Goal: Transaction & Acquisition: Purchase product/service

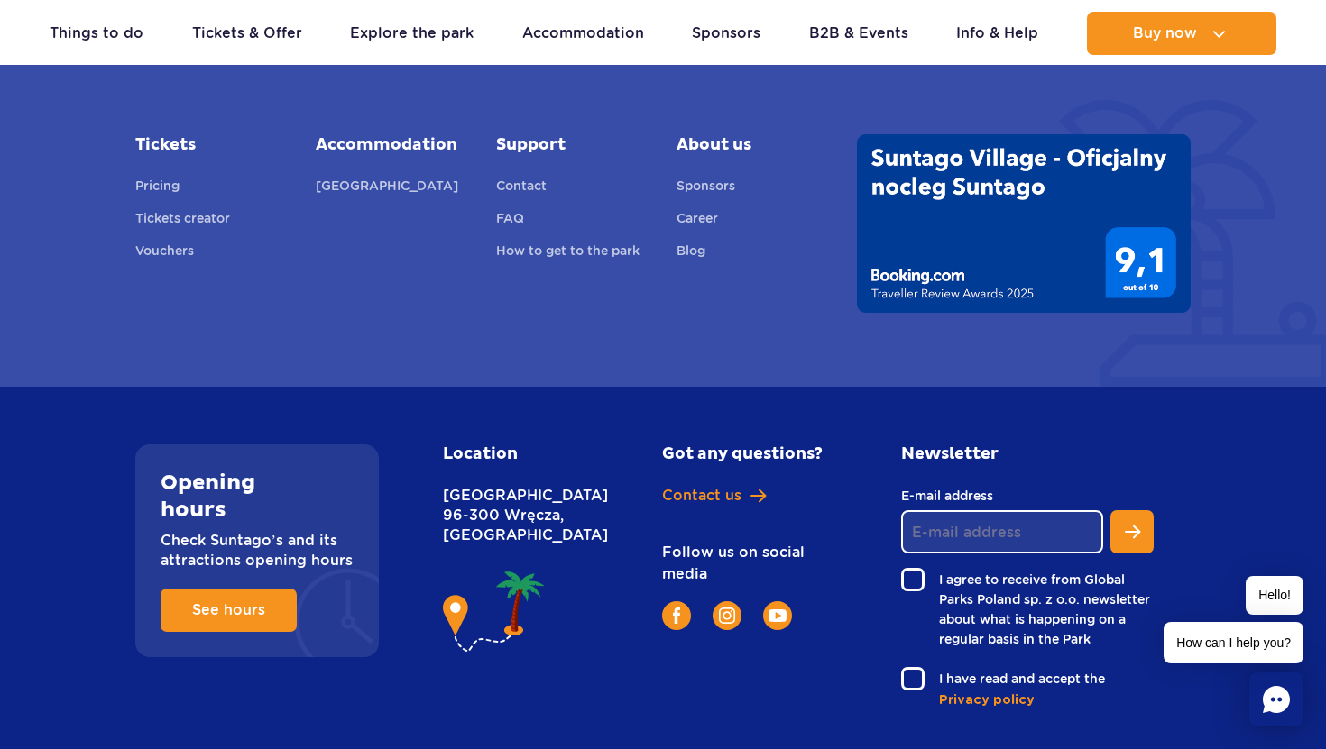
scroll to position [6586, 0]
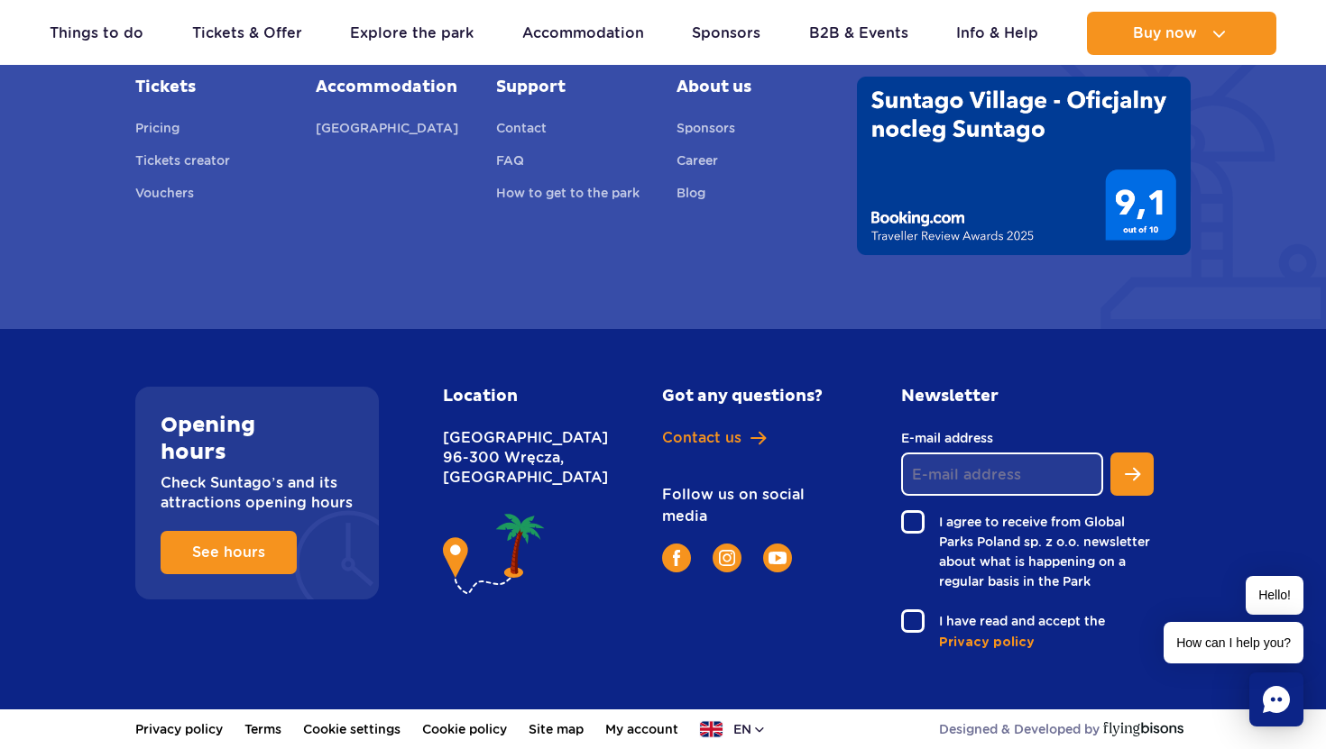
click at [525, 473] on p "Nowy Świat 1 Street 96-300 Wręcza, Poland" at bounding box center [513, 458] width 140 height 60
copy p "Wręcza"
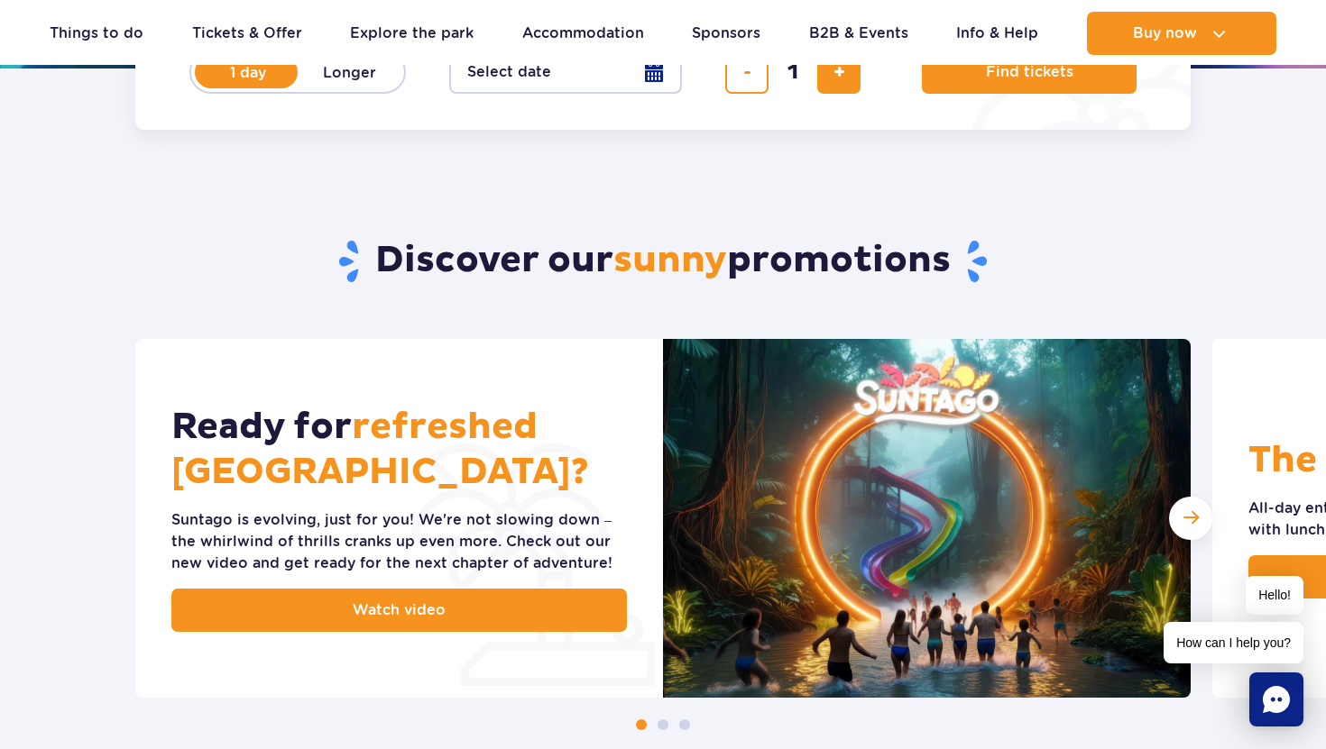
scroll to position [0, 0]
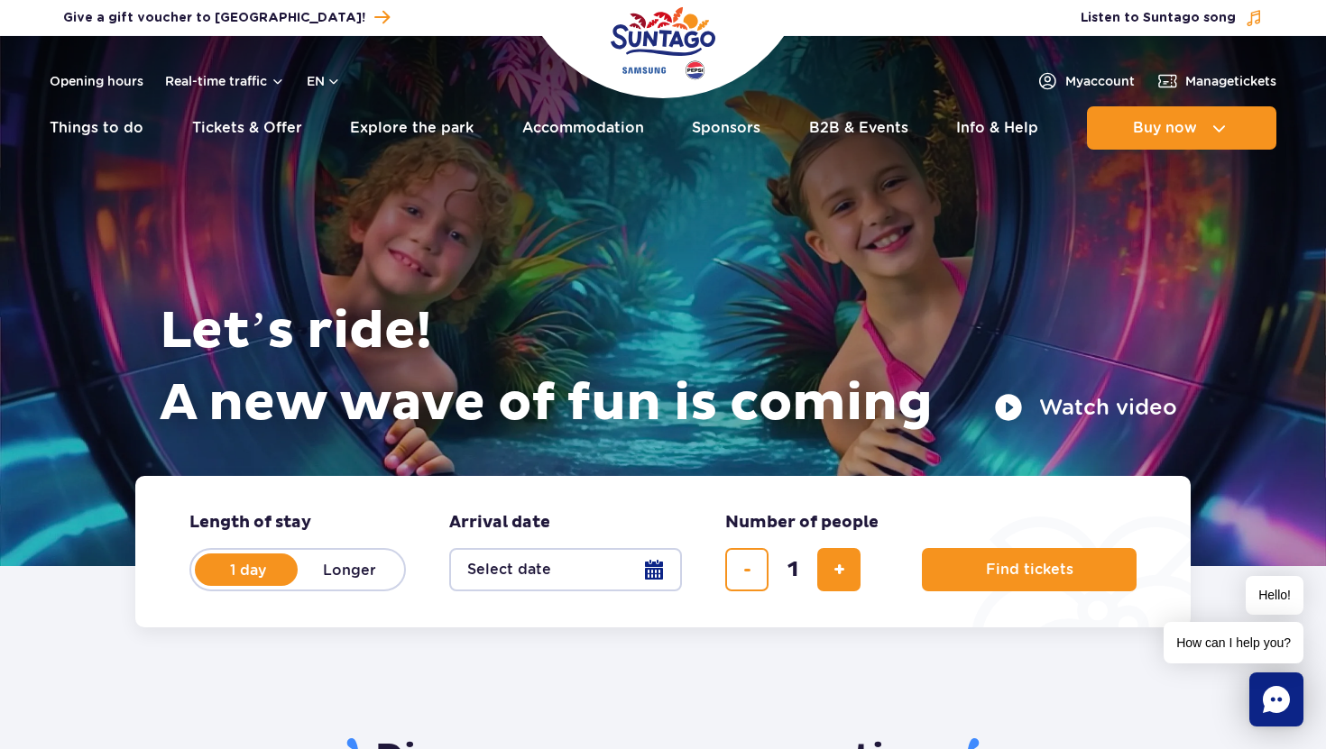
click at [653, 578] on button "Select date" at bounding box center [565, 569] width 233 height 43
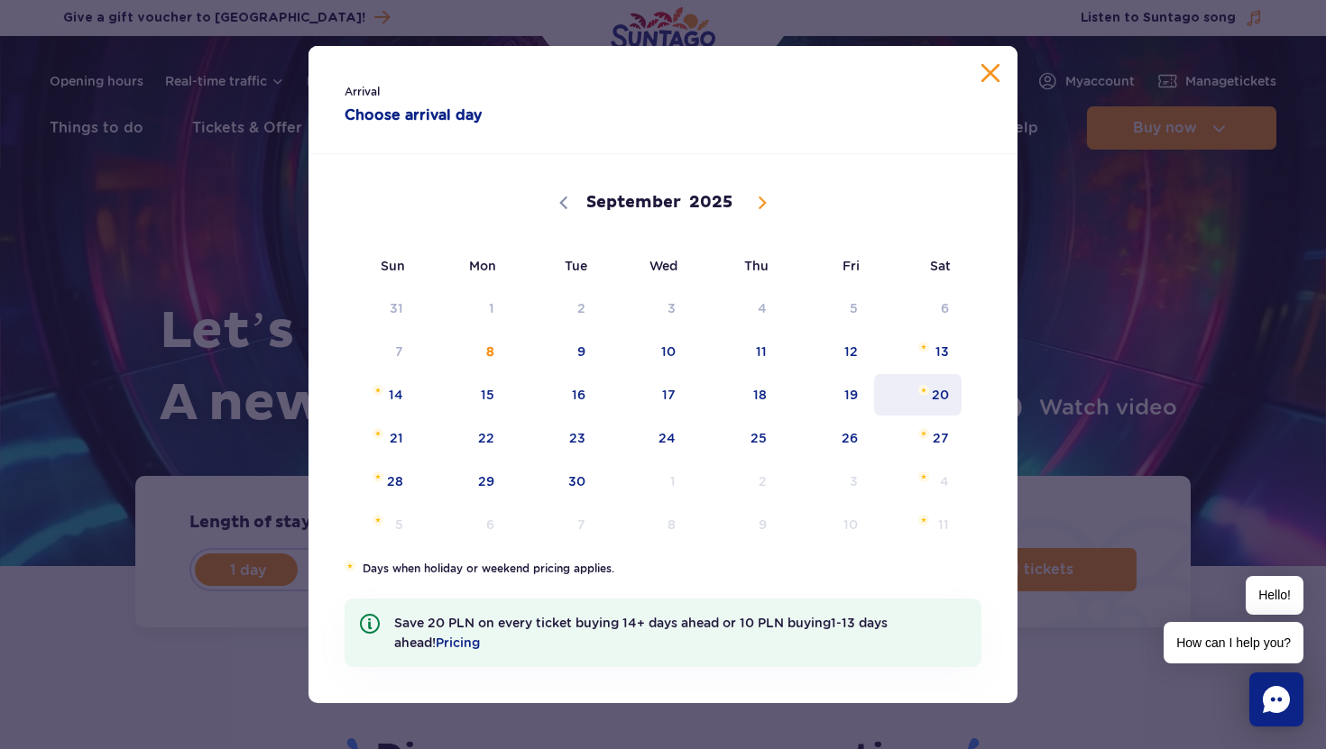
click at [942, 397] on span "20" at bounding box center [917, 394] width 91 height 41
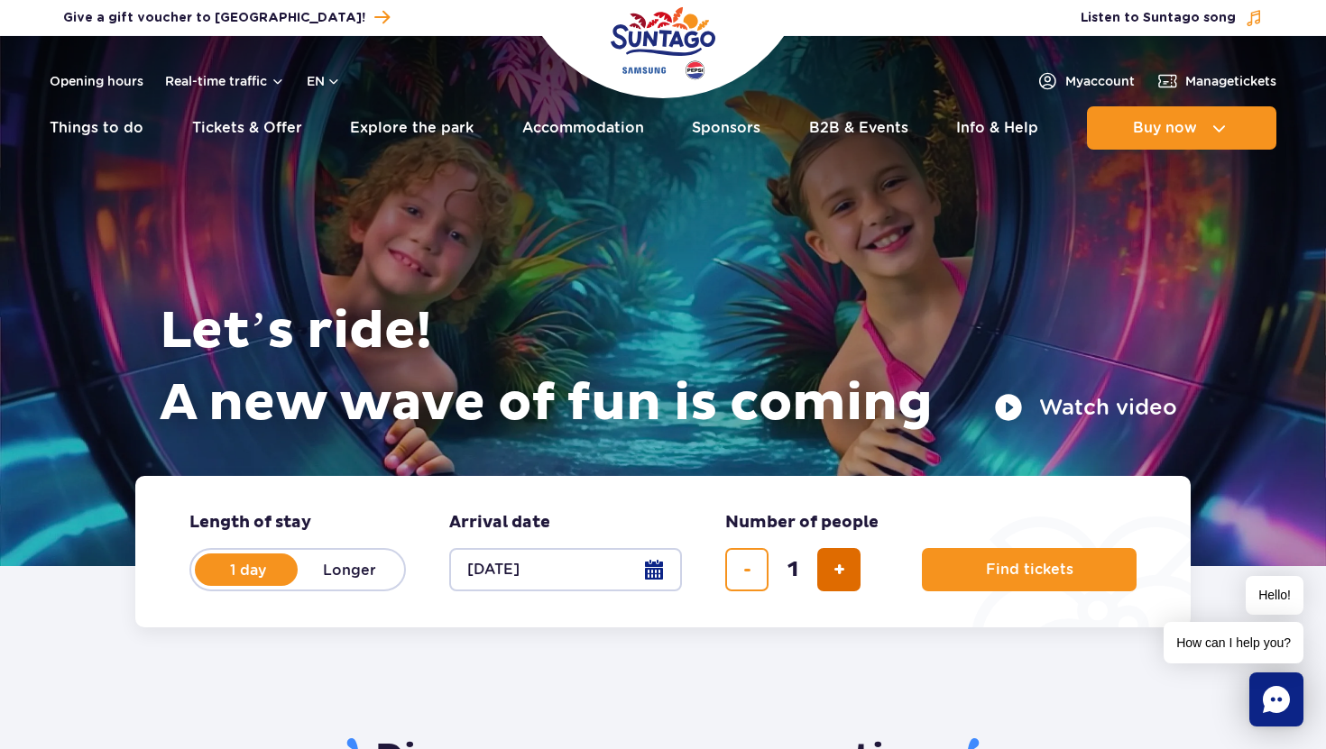
click at [835, 570] on span "add ticket" at bounding box center [839, 570] width 12 height 0
type input "2"
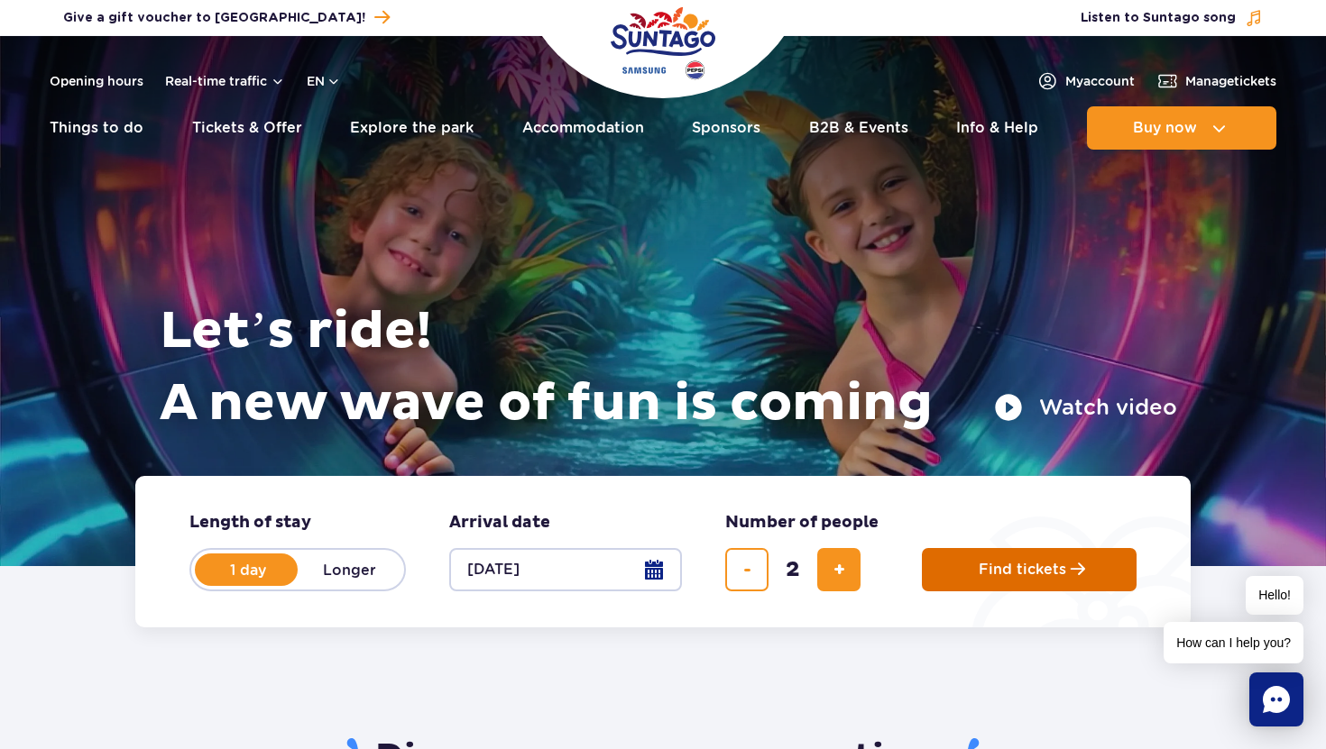
click at [993, 580] on button "Find tickets" at bounding box center [1029, 569] width 215 height 43
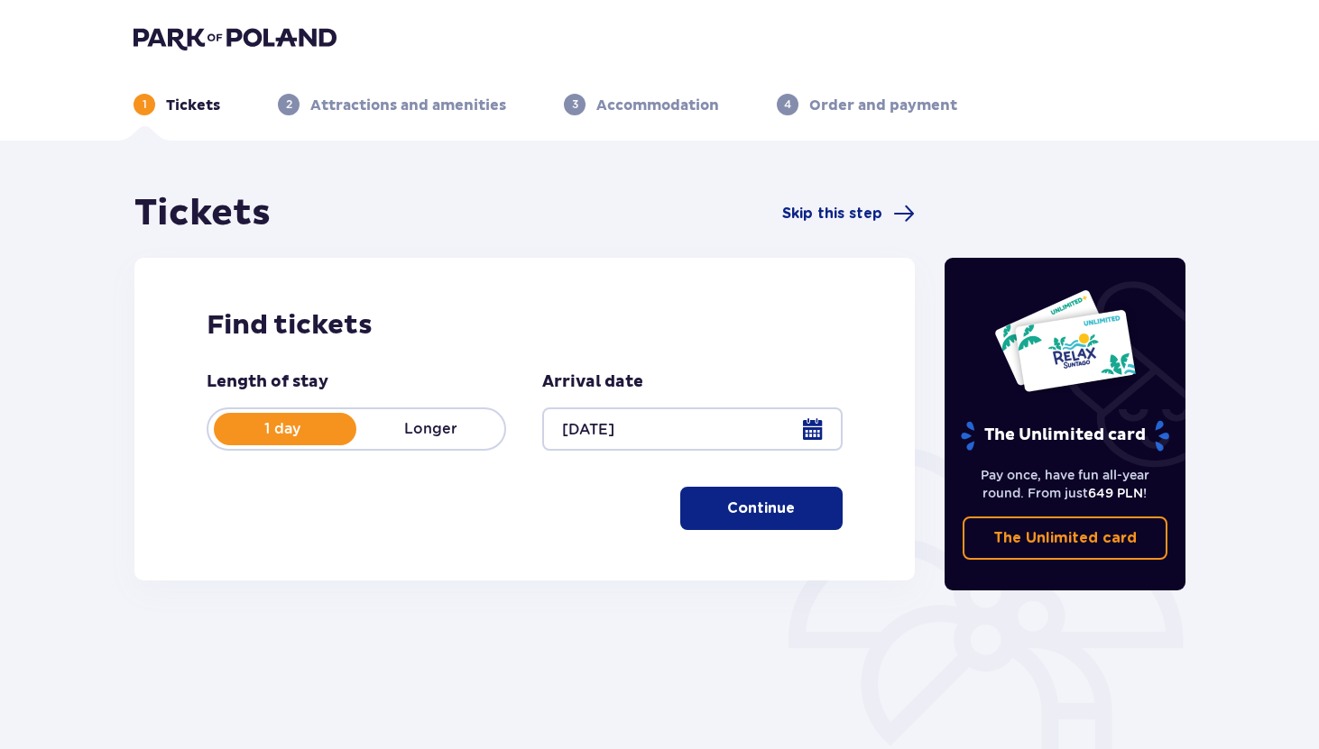
scroll to position [170, 0]
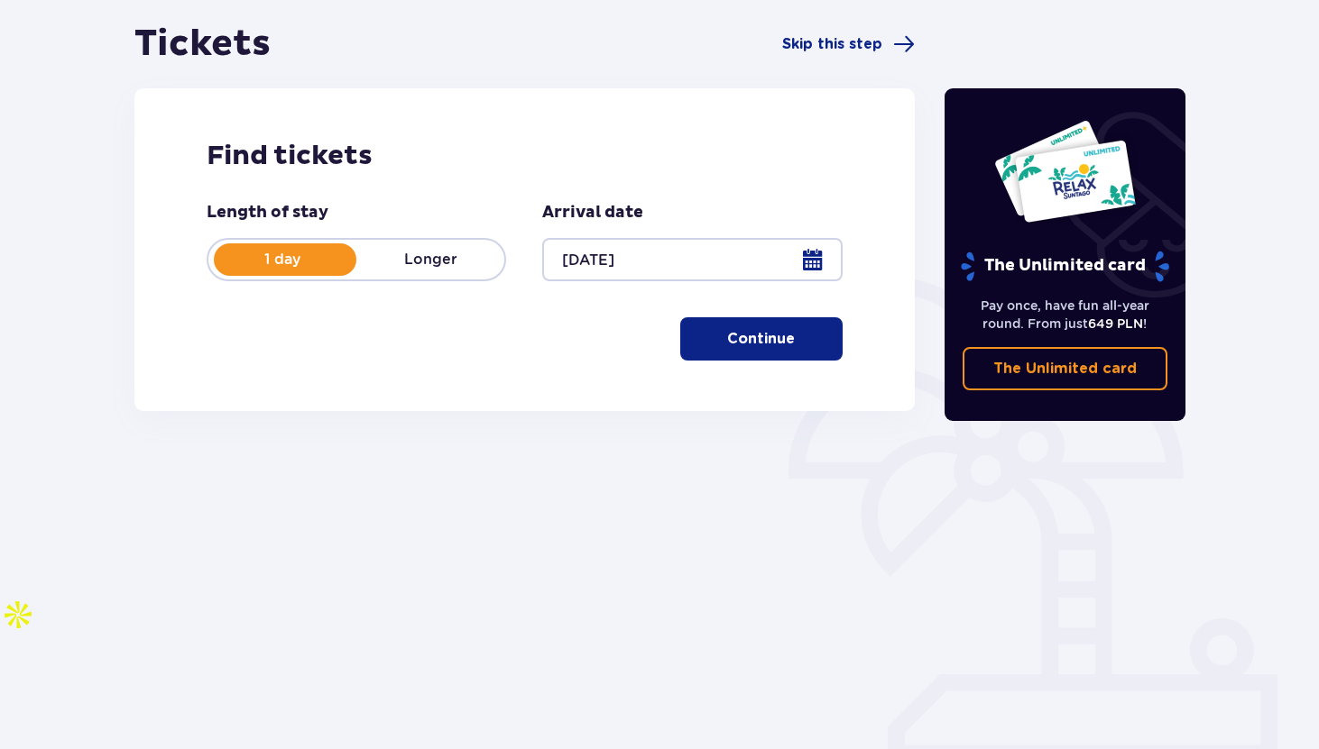
click at [731, 350] on button "Continue" at bounding box center [761, 338] width 162 height 43
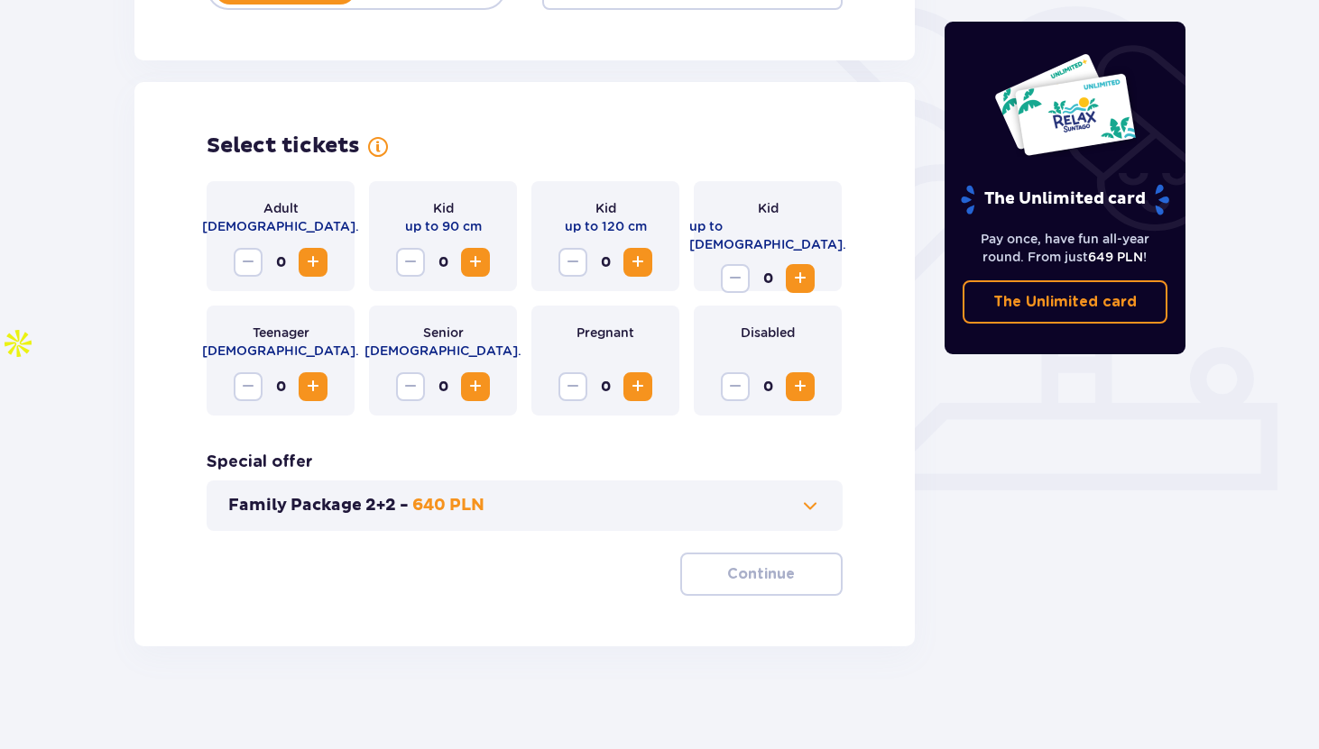
scroll to position [446, 0]
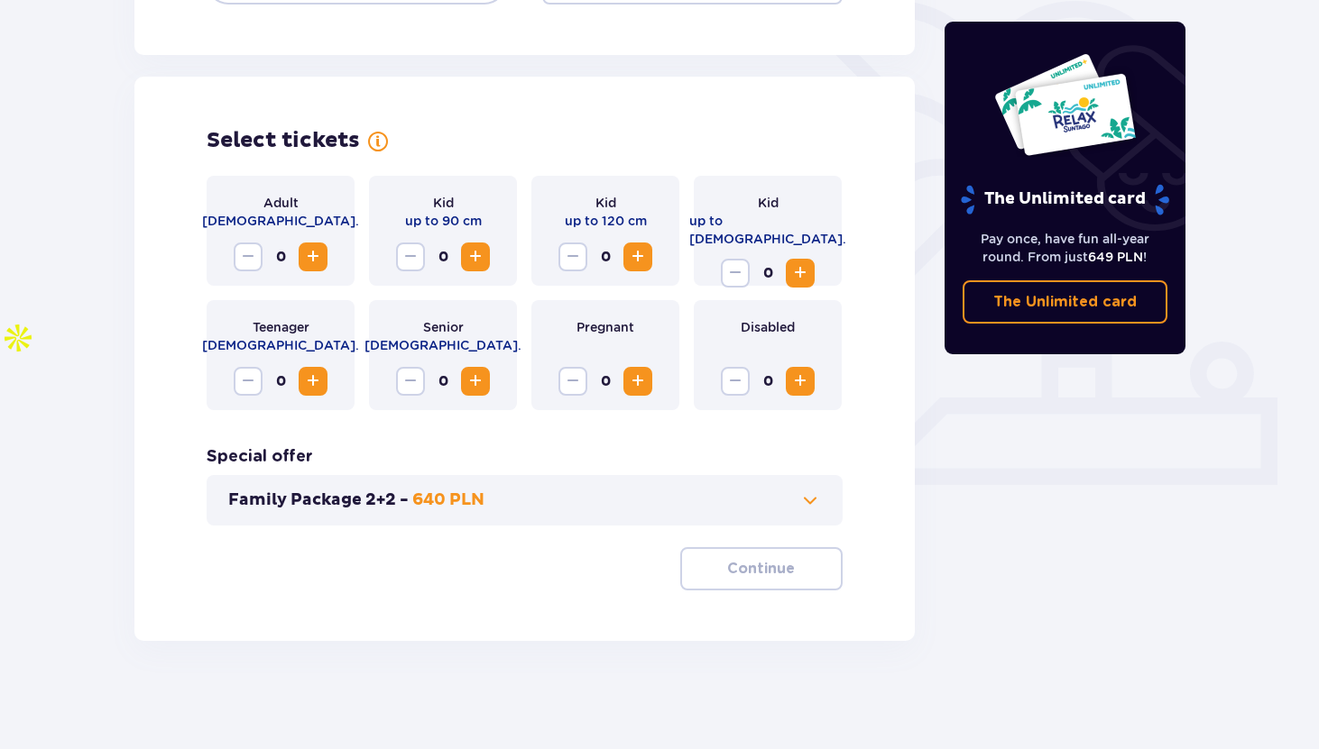
click at [313, 259] on span "Increase" at bounding box center [313, 257] width 22 height 22
click at [746, 576] on p "Continue" at bounding box center [761, 569] width 68 height 20
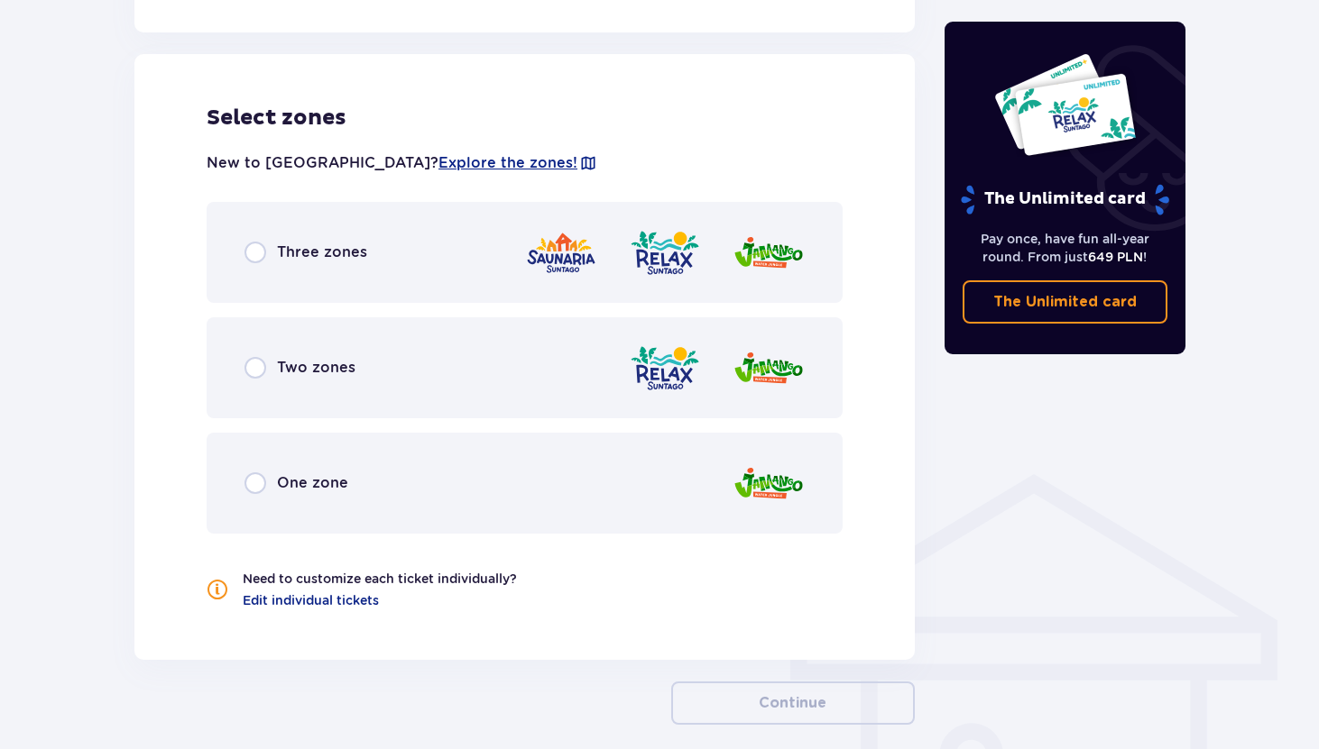
scroll to position [1001, 0]
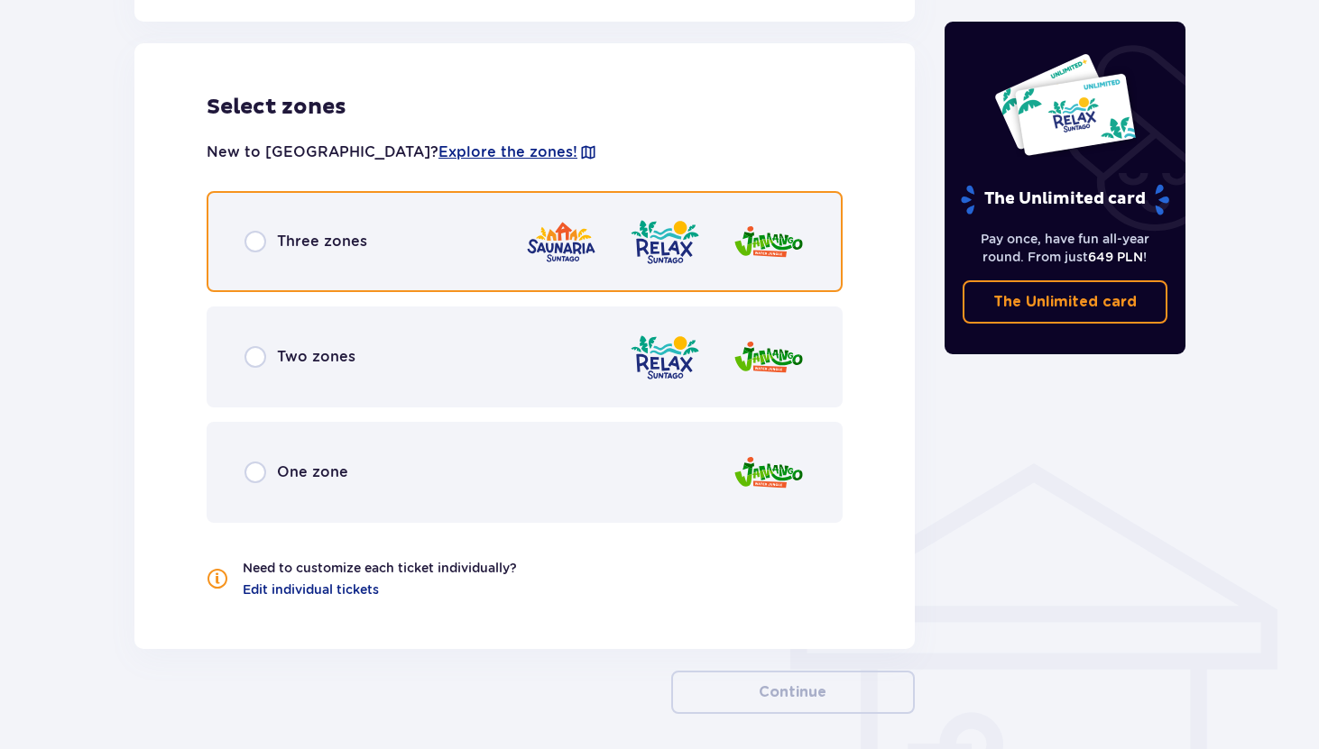
click at [246, 245] on input "radio" at bounding box center [255, 242] width 22 height 22
radio input "true"
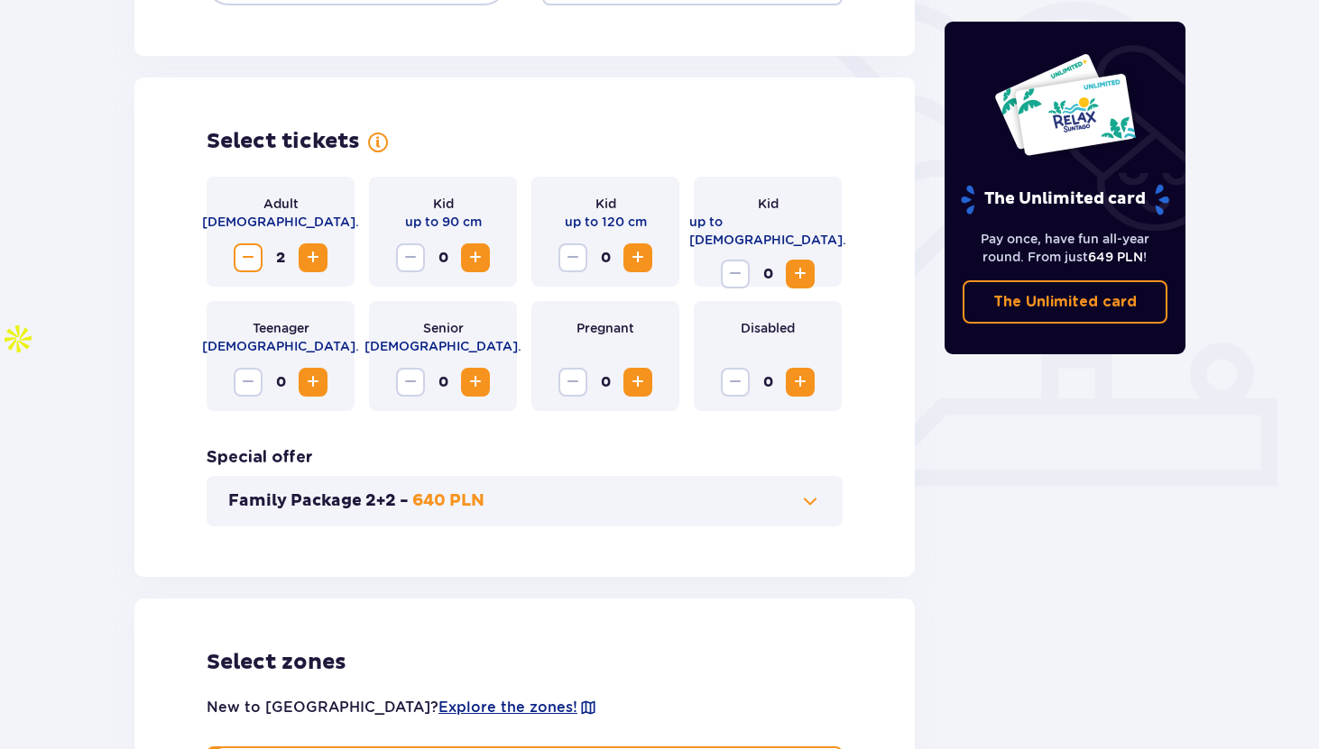
scroll to position [0, 0]
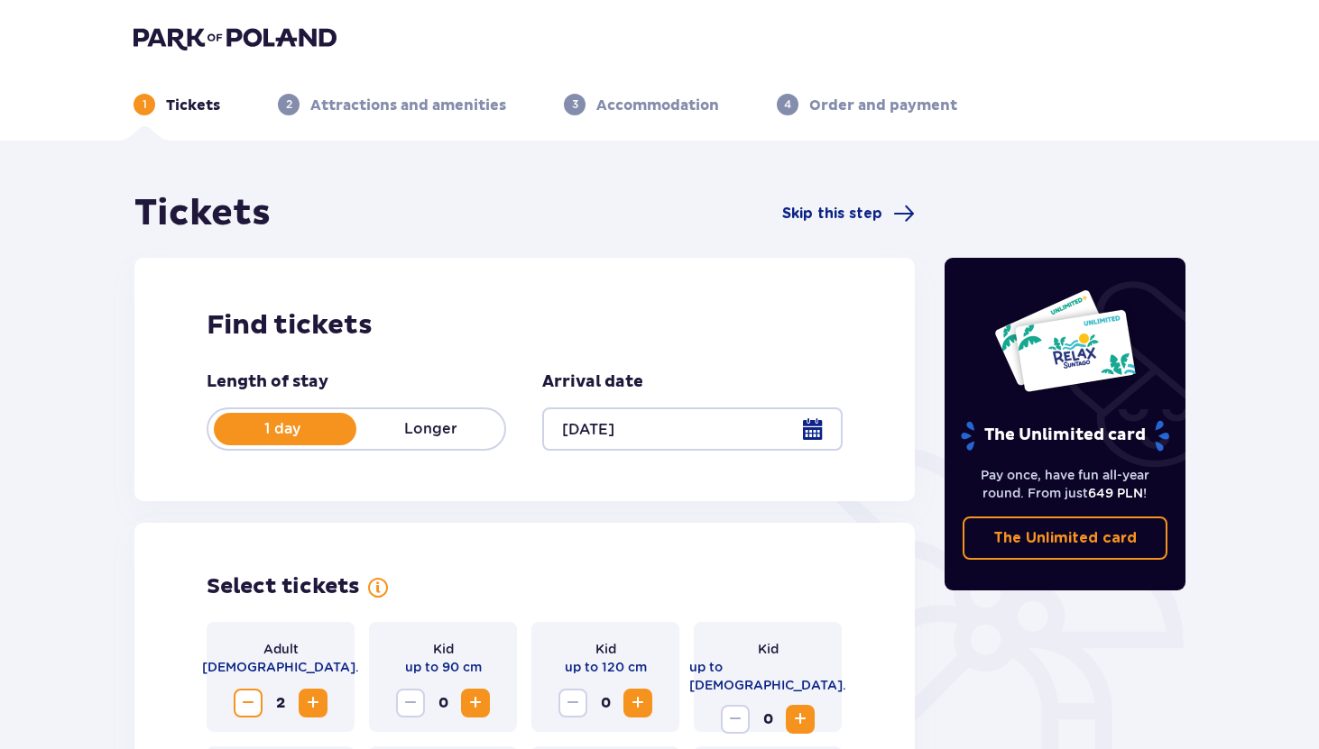
click at [215, 34] on img at bounding box center [234, 37] width 203 height 25
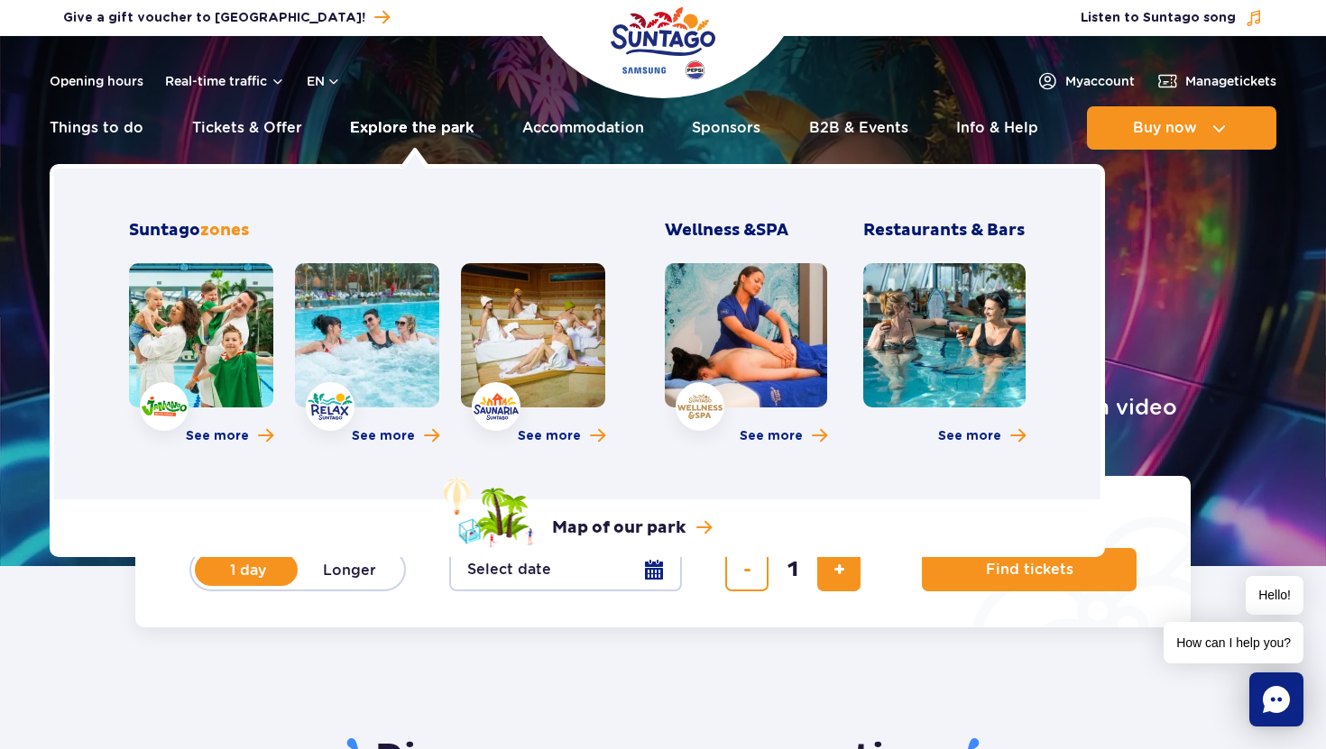
click at [428, 132] on link "Explore the park" at bounding box center [412, 127] width 124 height 43
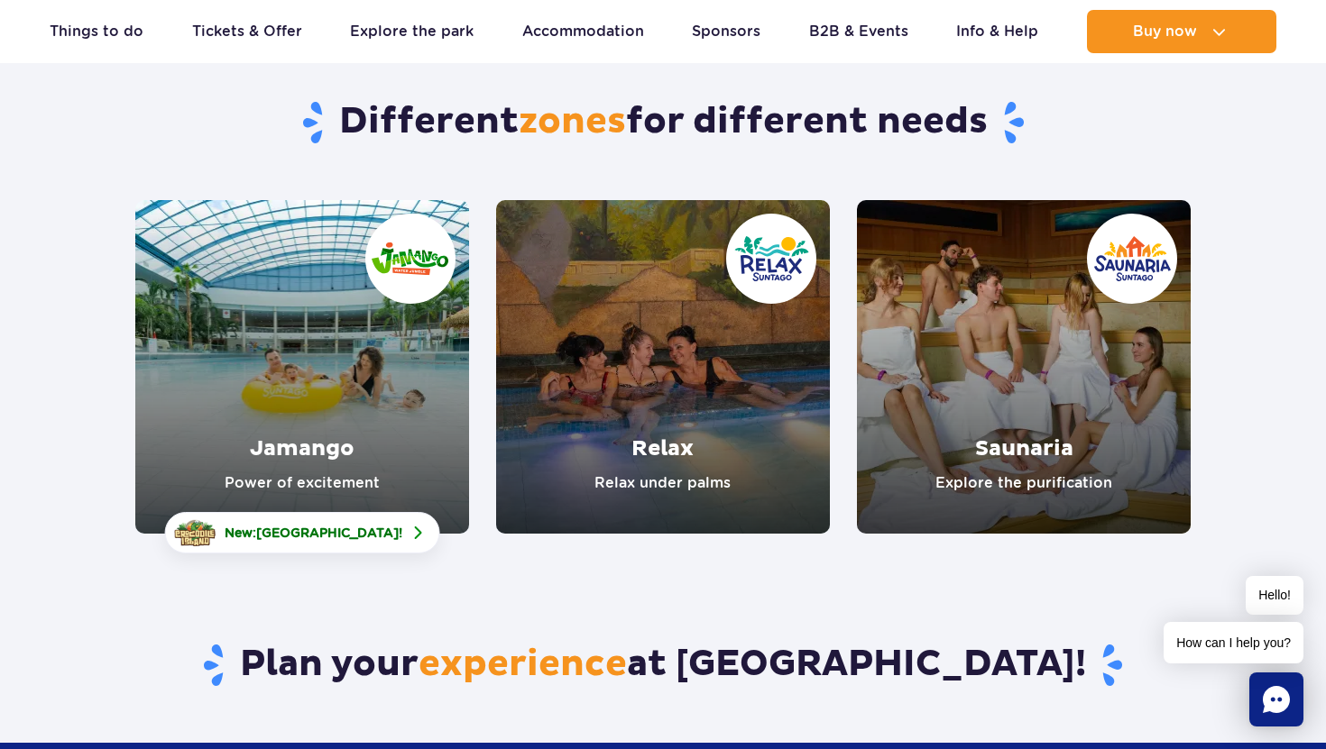
scroll to position [176, 0]
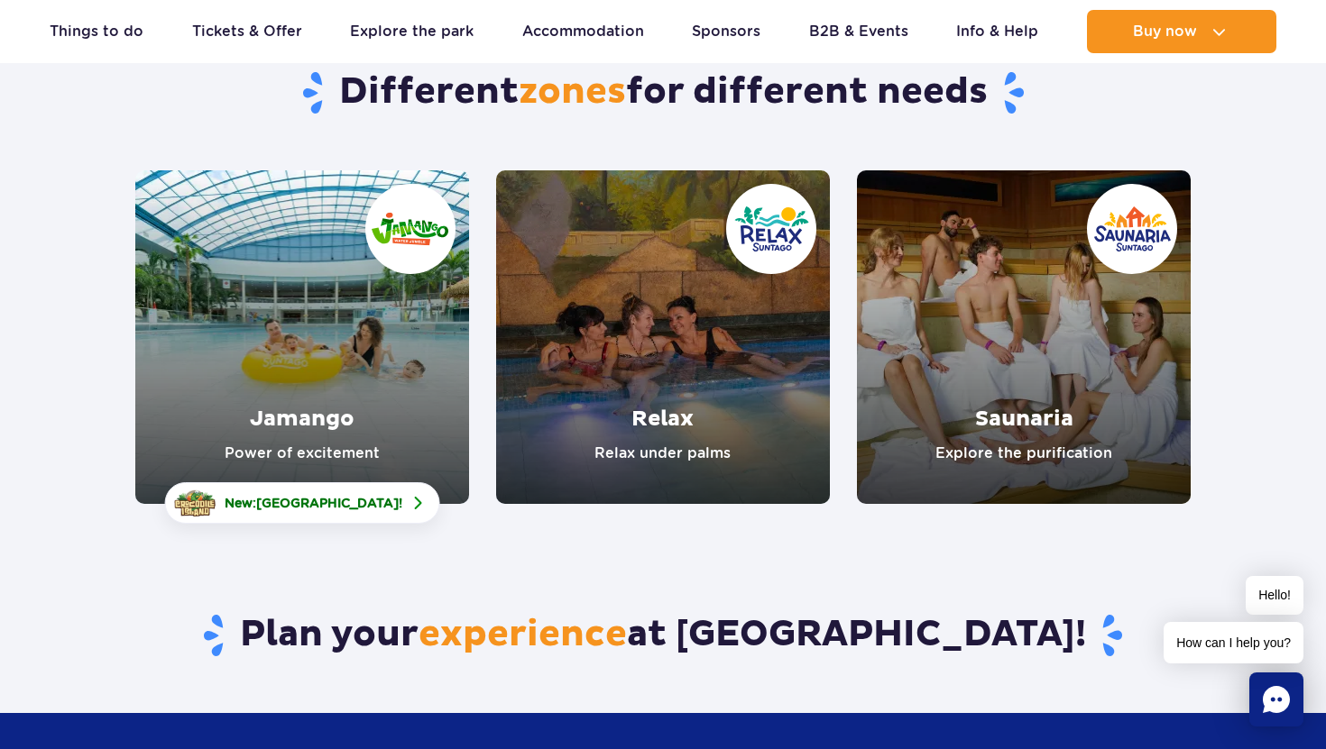
click at [1043, 409] on link "Saunaria" at bounding box center [1024, 337] width 334 height 334
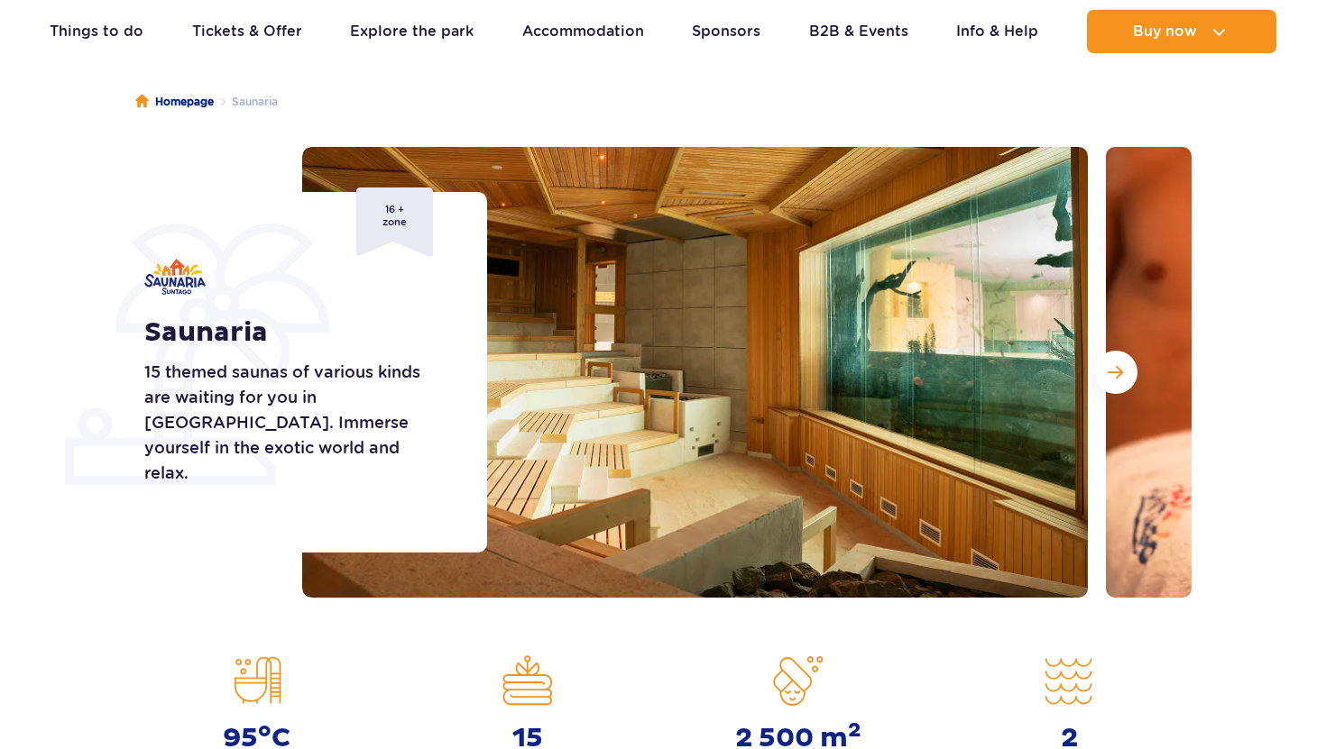
scroll to position [229, 0]
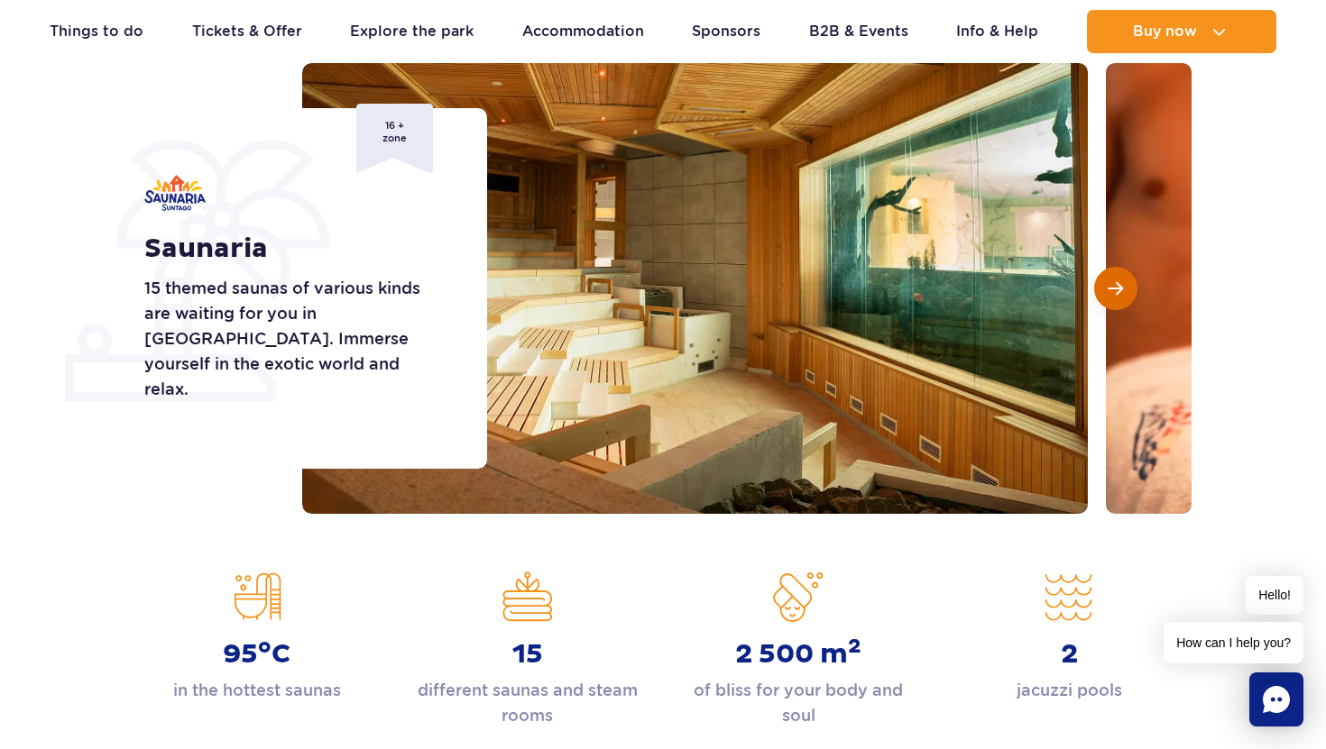
click at [1117, 291] on span "Next slide" at bounding box center [1115, 288] width 15 height 16
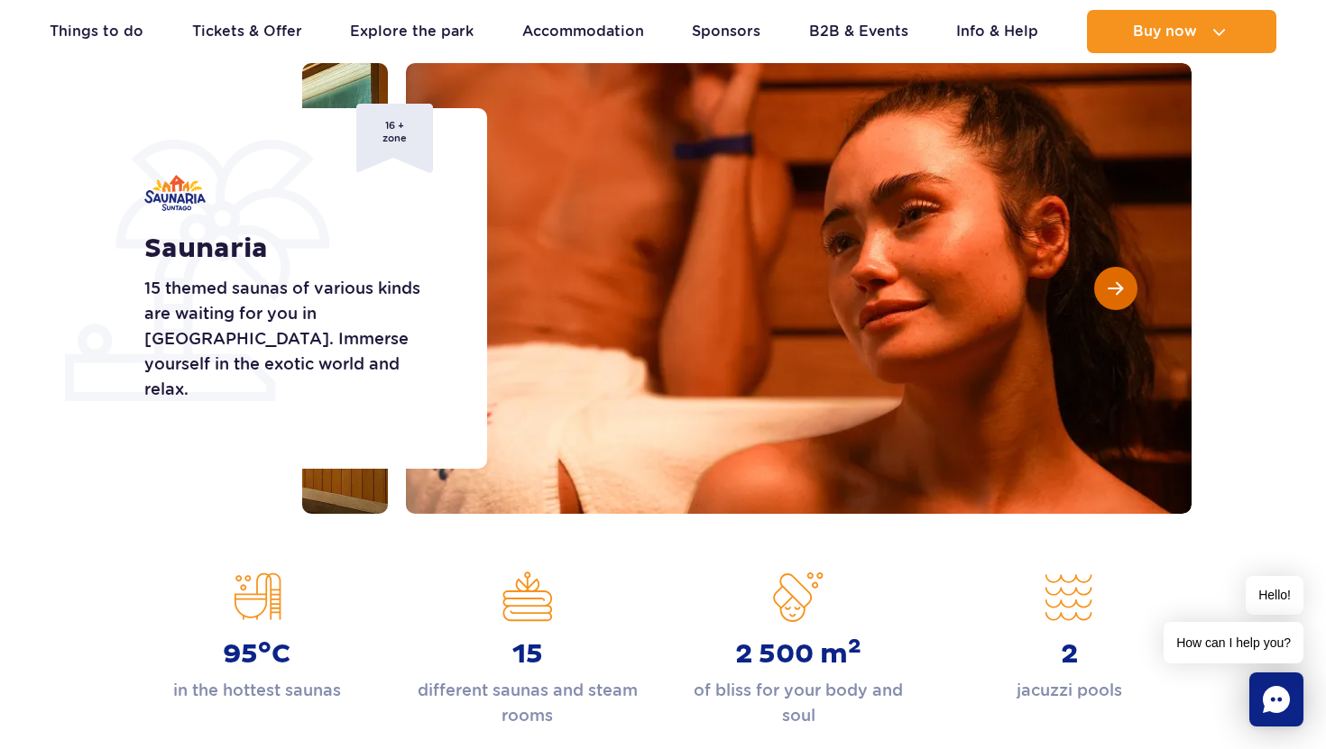
click at [1117, 291] on span "Next slide" at bounding box center [1115, 288] width 15 height 16
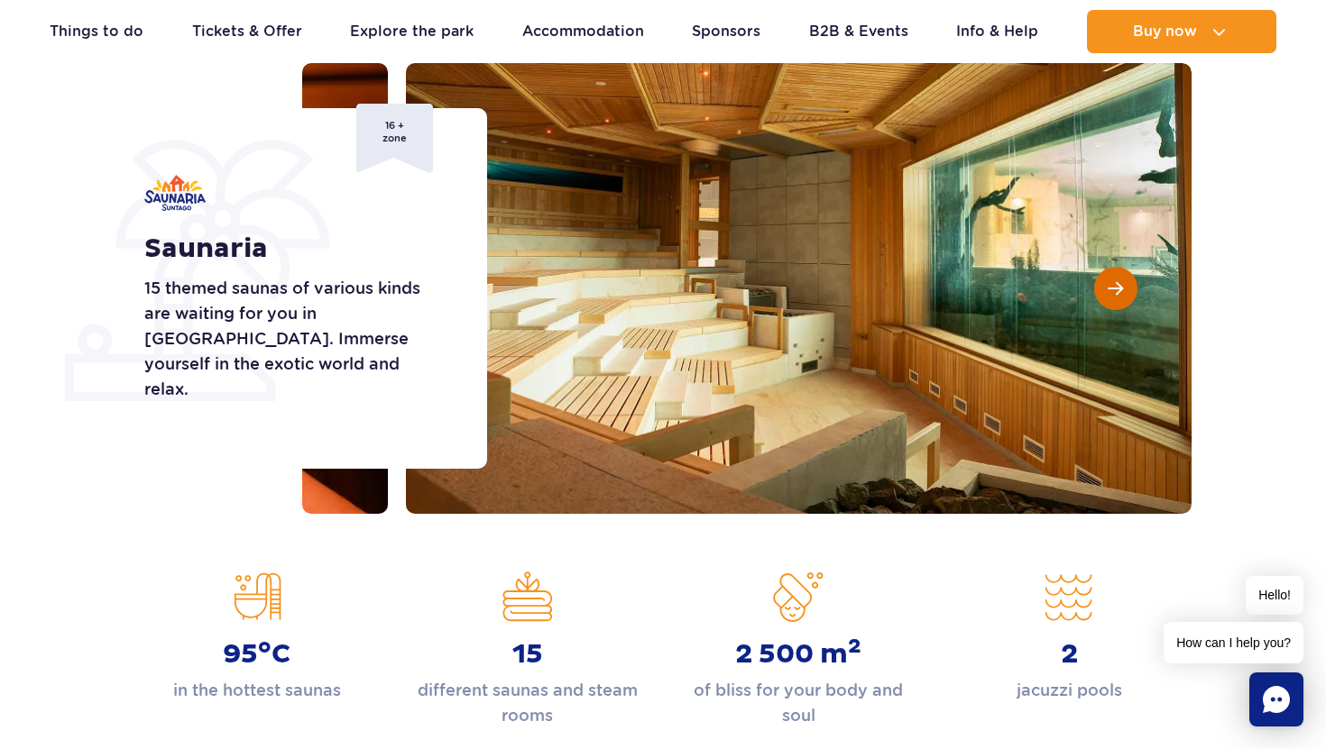
click at [1117, 292] on span "Next slide" at bounding box center [1115, 288] width 15 height 16
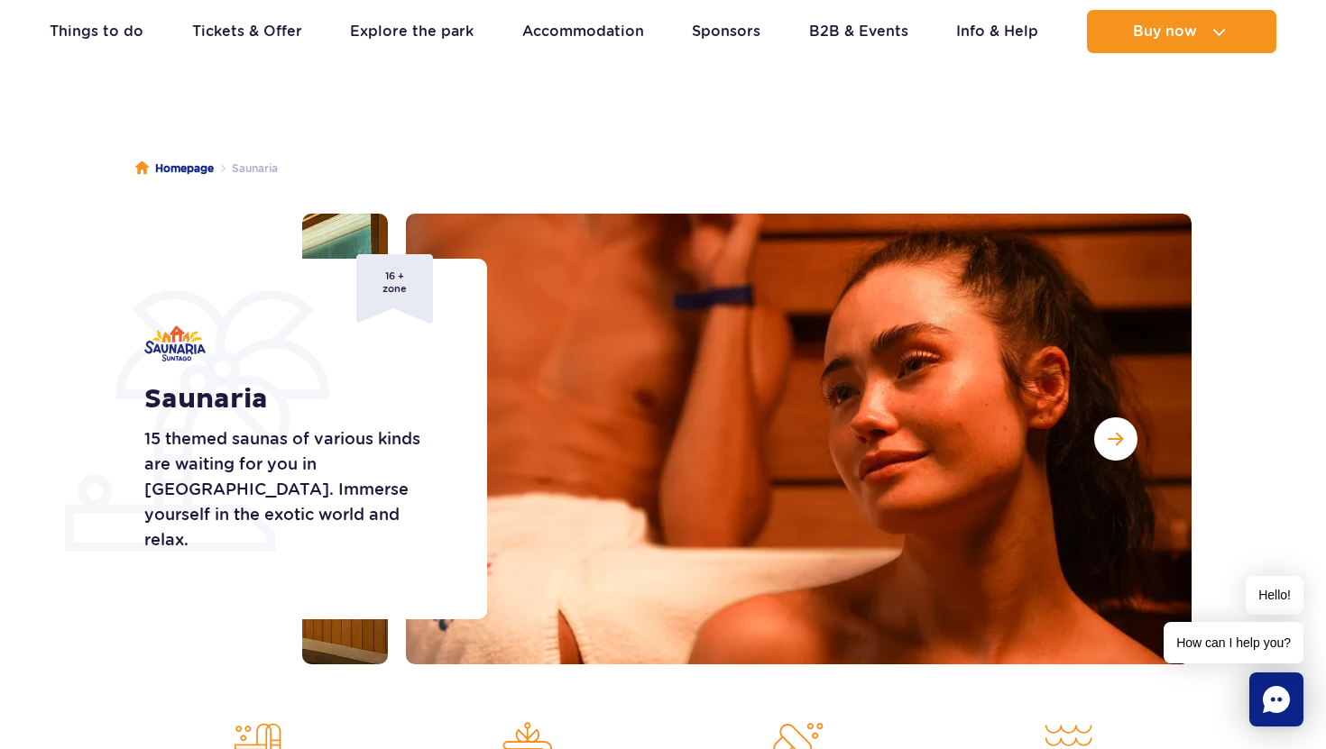
scroll to position [0, 0]
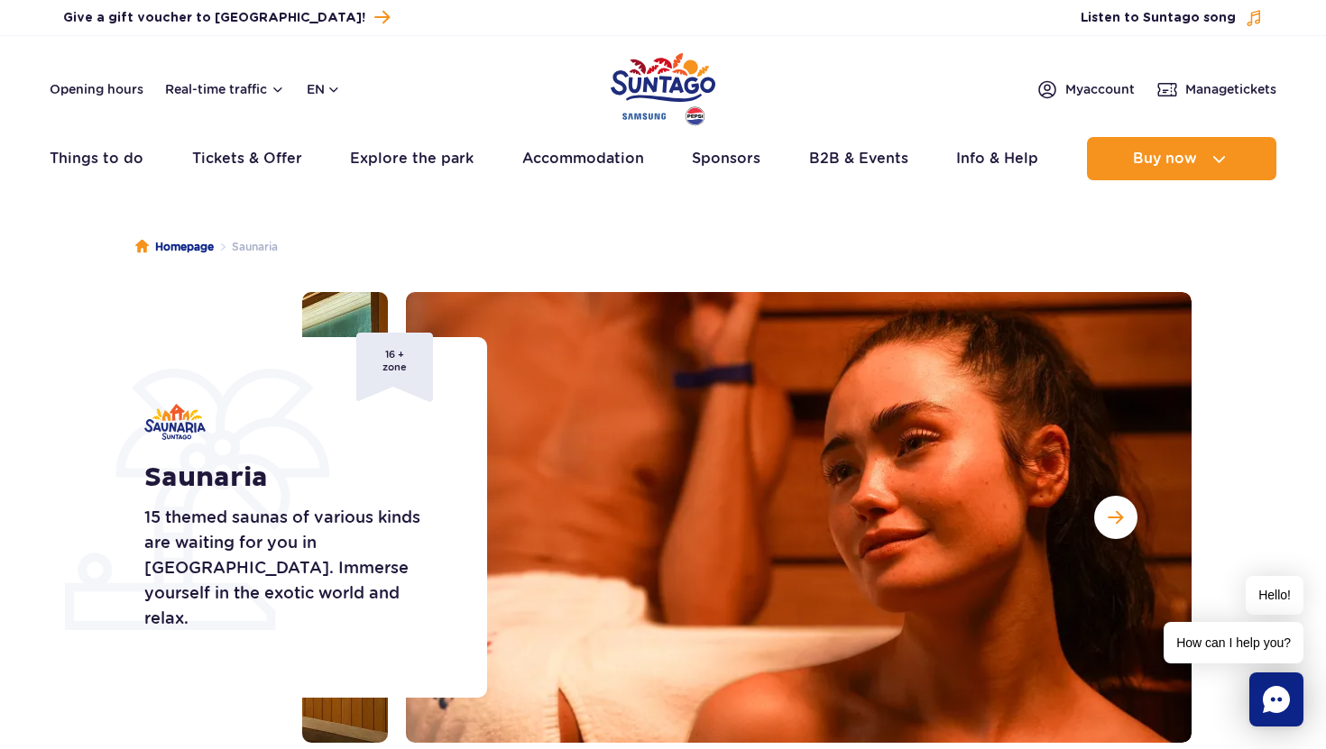
click at [668, 79] on img "Park of Poland" at bounding box center [663, 89] width 105 height 83
